Goal: Communication & Community: Ask a question

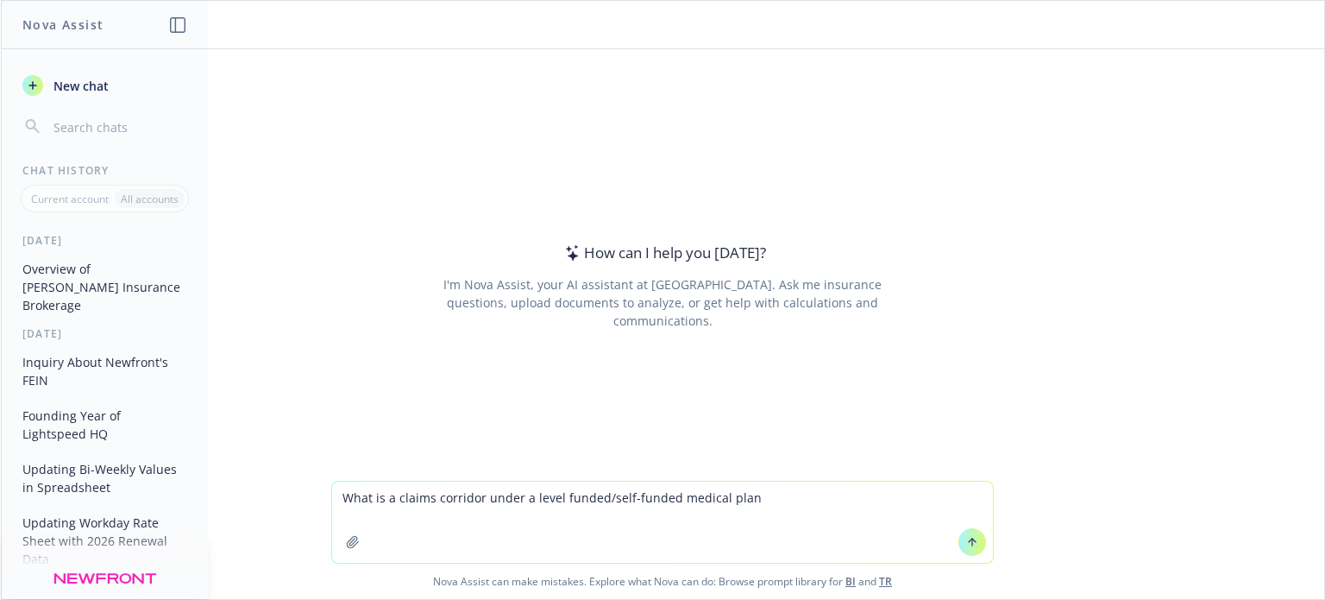
type textarea "What is a claims corridor under a level funded/self-funded medical plan?"
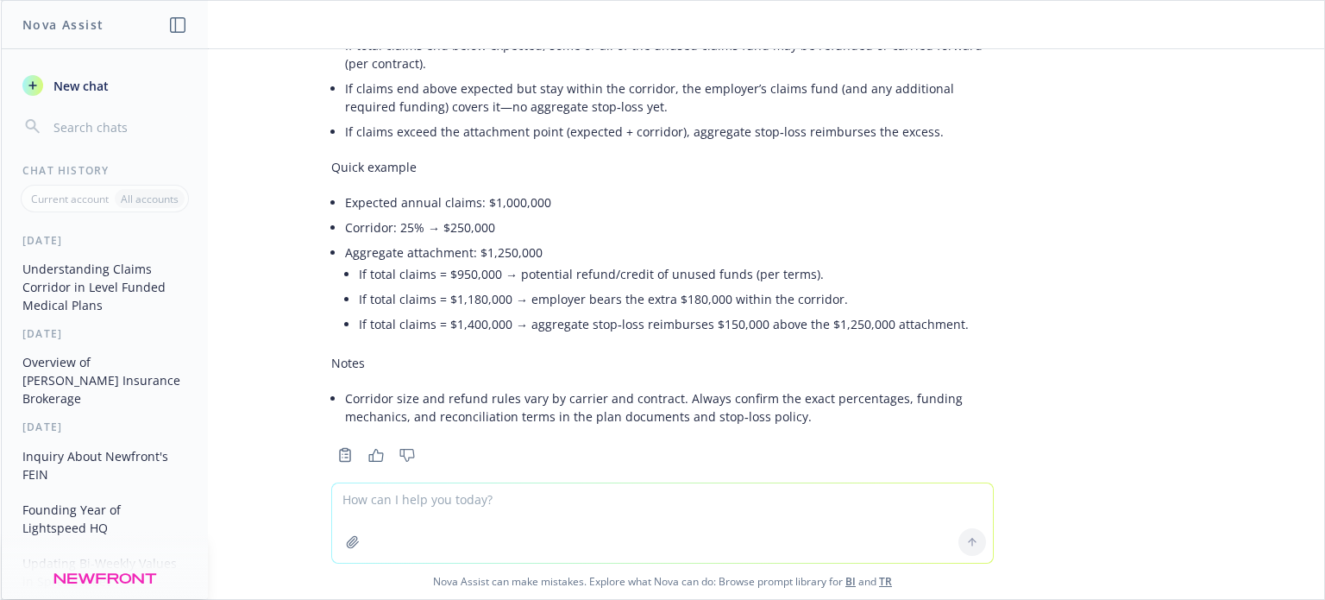
scroll to position [415, 0]
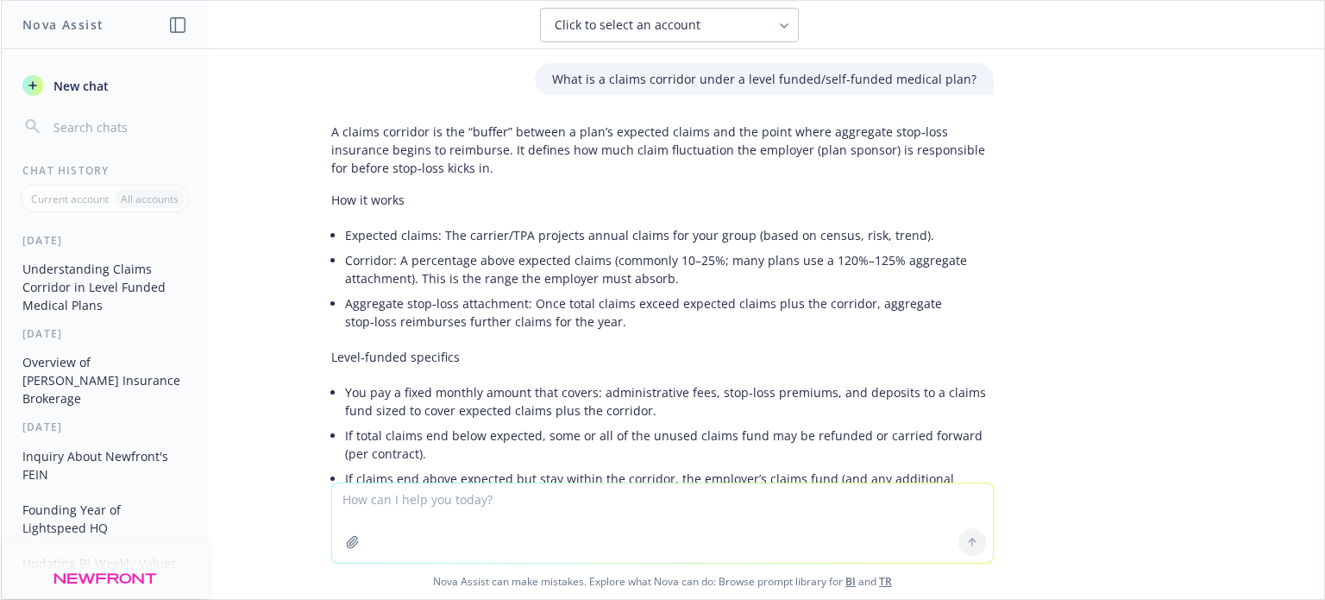
scroll to position [415, 0]
